Goal: Information Seeking & Learning: Learn about a topic

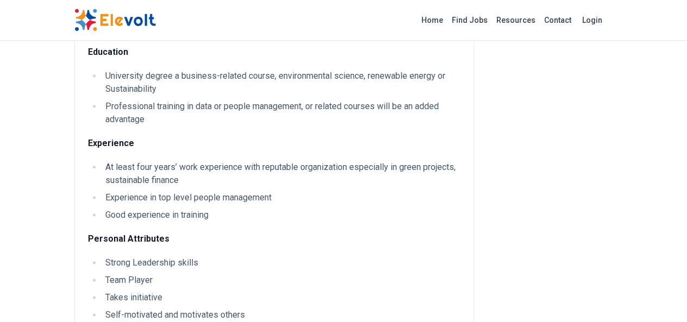
scroll to position [579, 0]
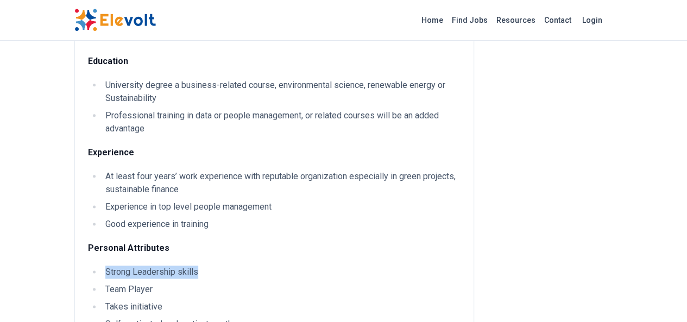
drag, startPoint x: 133, startPoint y: 141, endPoint x: 28, endPoint y: 139, distance: 104.9
click at [102, 266] on li "Strong Leadership skills" at bounding box center [281, 272] width 358 height 13
click at [102, 300] on li "Takes initiative" at bounding box center [281, 306] width 358 height 13
click at [102, 318] on li "Self-motivated and motivates others" at bounding box center [281, 324] width 358 height 13
drag, startPoint x: 67, startPoint y: 192, endPoint x: 74, endPoint y: 205, distance: 15.1
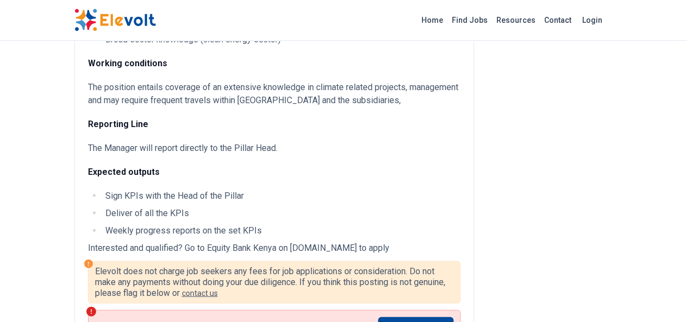
scroll to position [1068, 0]
click at [454, 317] on link "View Other Jobs" at bounding box center [415, 327] width 75 height 21
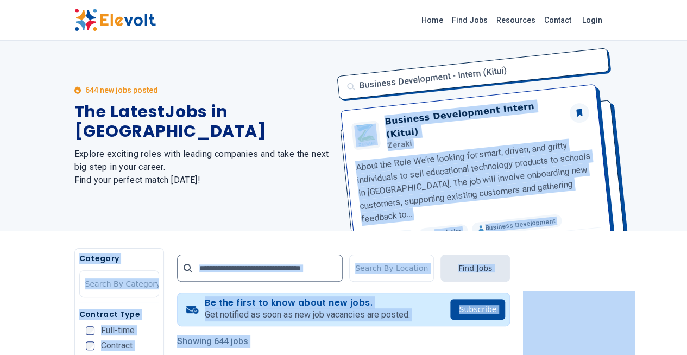
click at [433, 105] on div "Business Development - Intern (Kitui) Business Development Intern (Kitui) Zerak…" at bounding box center [472, 136] width 282 height 190
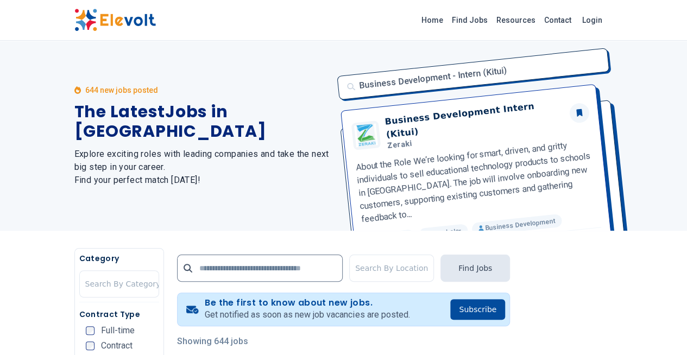
click at [613, 110] on div "Business Development - Intern (Kitui) Business Development Intern (Kitui) Zerak…" at bounding box center [472, 136] width 282 height 190
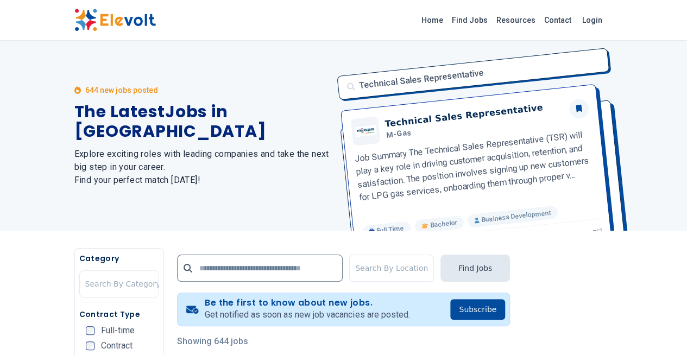
click at [555, 71] on div "Technical Sales Representative Technical Sales Representative M-Gas Job Summary…" at bounding box center [472, 136] width 282 height 190
click at [508, 71] on div "Technical Sales Representative Technical Sales Representative M-Gas Job Summary…" at bounding box center [472, 136] width 282 height 190
click at [613, 129] on div "Technical Sales Representative Technical Sales Representative M-Gas Job Summary…" at bounding box center [472, 136] width 282 height 190
click at [613, 118] on div "Technical Sales Representative Technical Sales Representative M-Gas Job Summary…" at bounding box center [472, 136] width 282 height 190
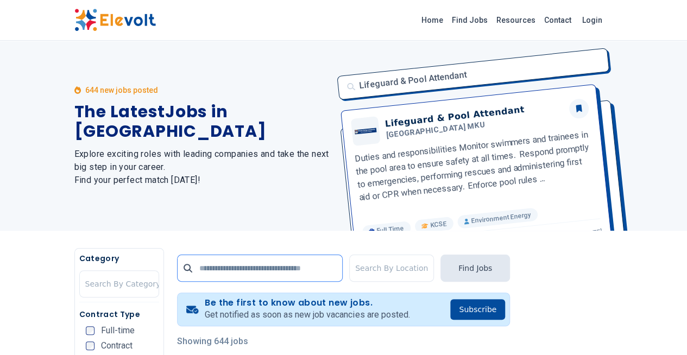
click at [272, 266] on input "text" at bounding box center [260, 268] width 166 height 27
type input "**********"
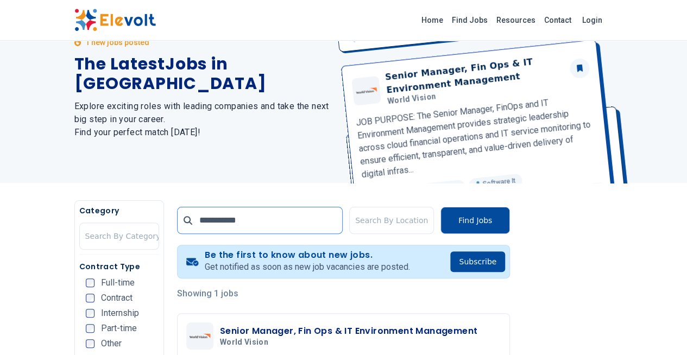
scroll to position [54, 0]
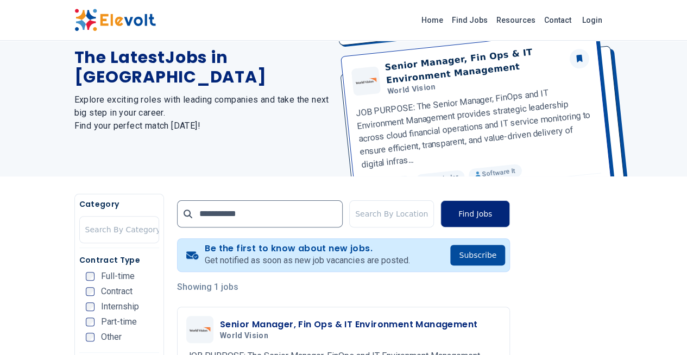
click at [510, 214] on button "Find Jobs" at bounding box center [475, 213] width 70 height 27
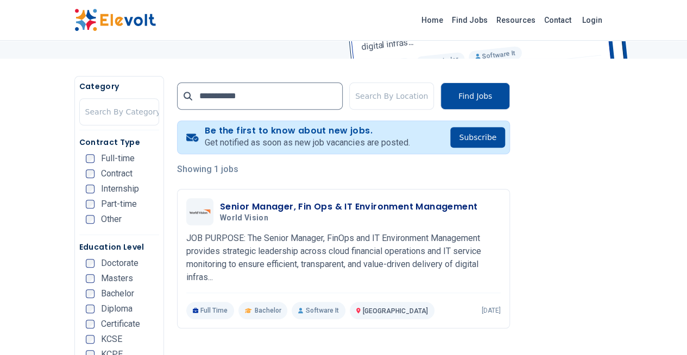
scroll to position [0, 0]
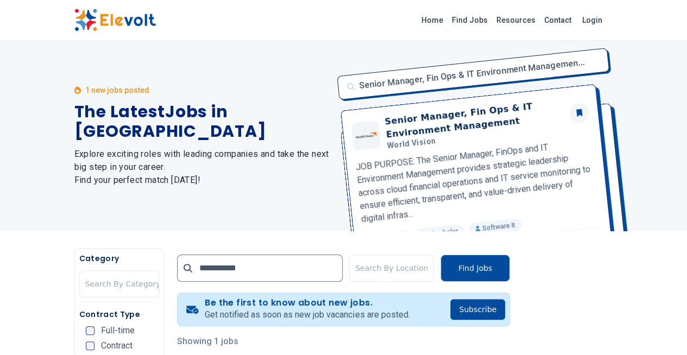
click at [455, 75] on div "Senior Manager, Fin Ops & IT Environment Managemen... Senior Manager, Fin Ops &…" at bounding box center [472, 136] width 282 height 190
click at [206, 273] on input "**********" at bounding box center [260, 268] width 166 height 27
click button "submit" at bounding box center [0, 0] width 0 height 0
click at [448, 17] on link "Home" at bounding box center [432, 19] width 30 height 17
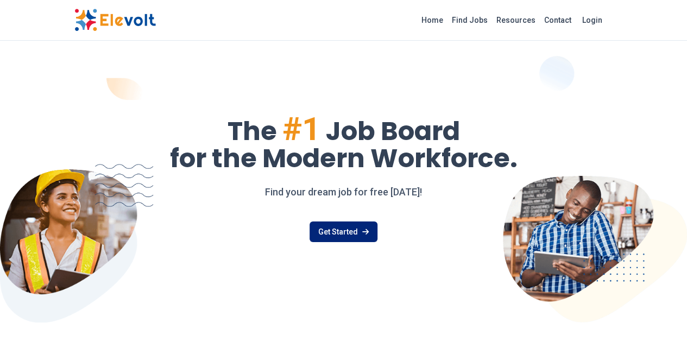
click at [350, 226] on link "Get Started" at bounding box center [344, 232] width 68 height 21
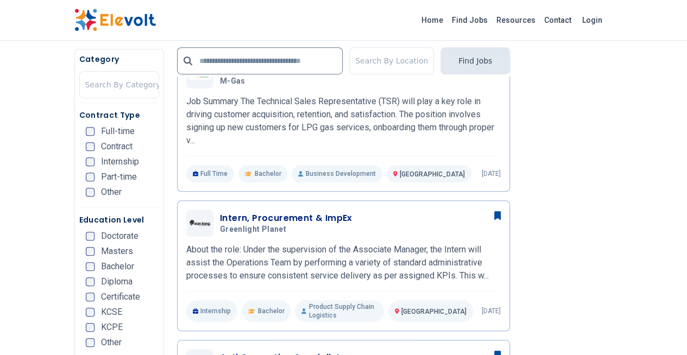
scroll to position [326, 0]
